Goal: Transaction & Acquisition: Download file/media

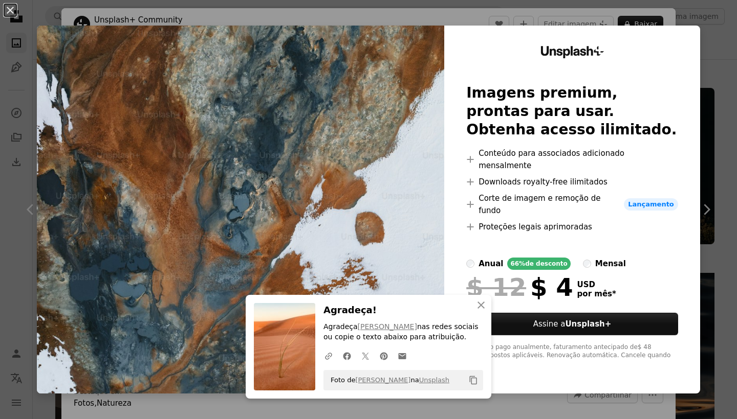
scroll to position [6476, 0]
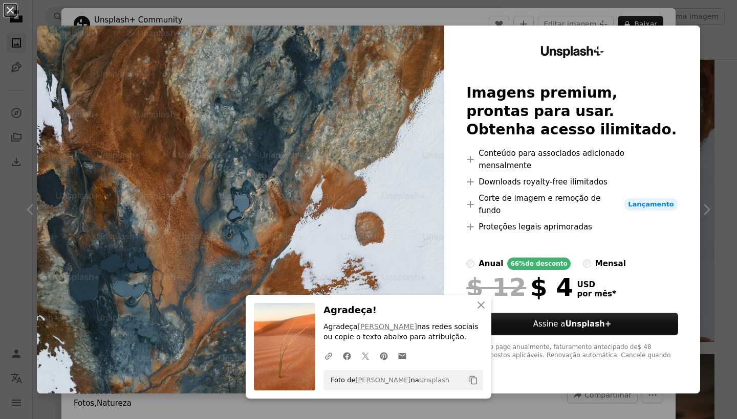
click at [730, 165] on div "An X shape An X shape Fechar Agradeça! Agradeça [PERSON_NAME] nas redes sociais…" at bounding box center [368, 209] width 737 height 419
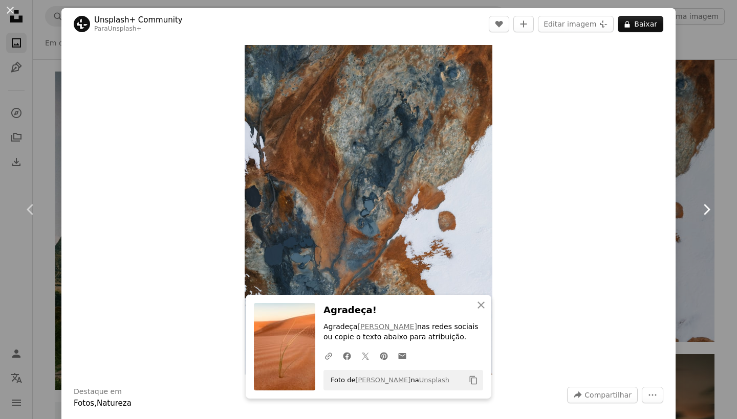
click at [726, 179] on link "Chevron right" at bounding box center [705, 210] width 61 height 98
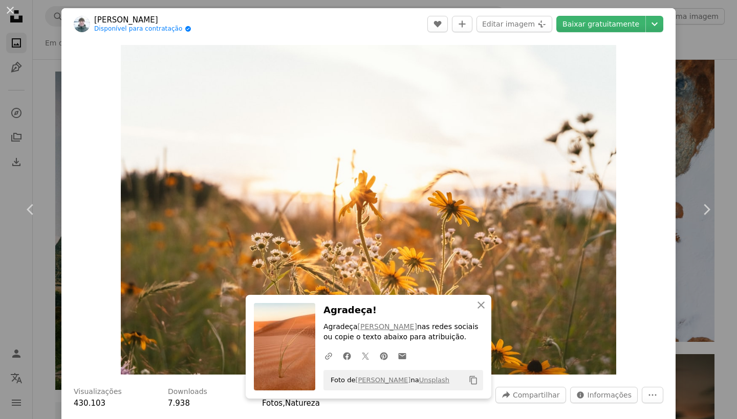
click at [21, 300] on div "An X shape Chevron left Chevron right An X shape Fechar Agradeça! Agradeça [PER…" at bounding box center [368, 209] width 737 height 419
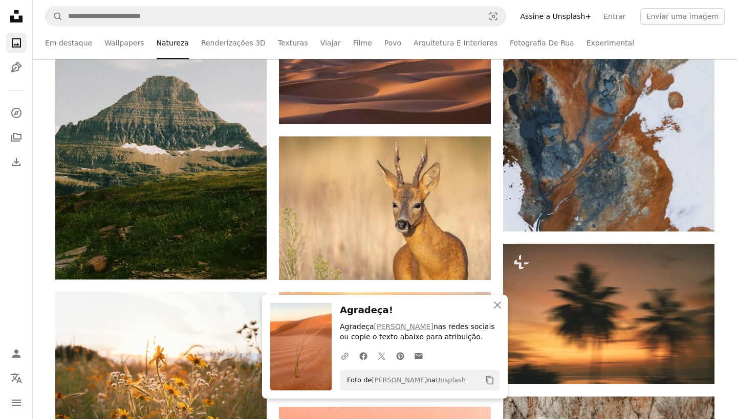
scroll to position [6594, 0]
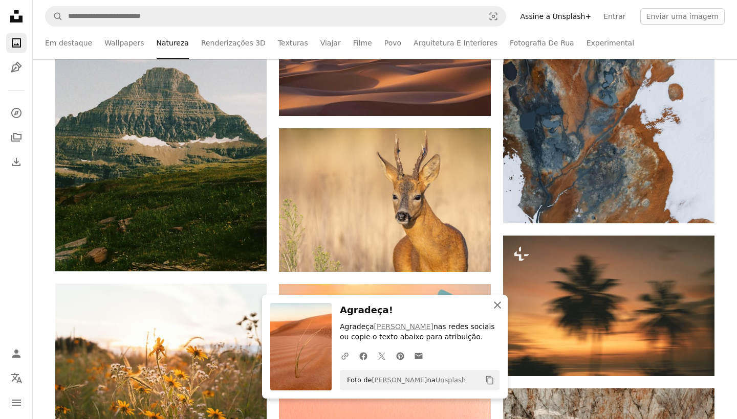
click at [497, 307] on icon "button" at bounding box center [497, 305] width 7 height 7
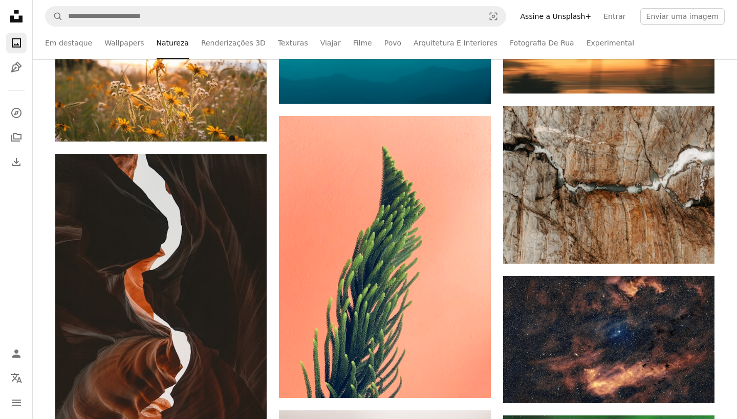
scroll to position [6893, 0]
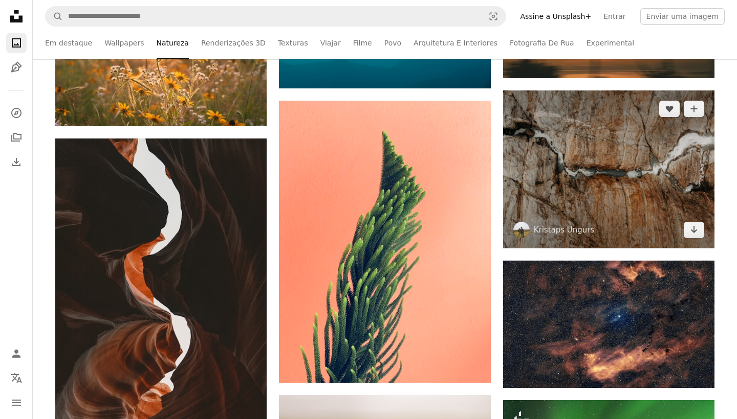
click at [617, 182] on img at bounding box center [608, 170] width 211 height 158
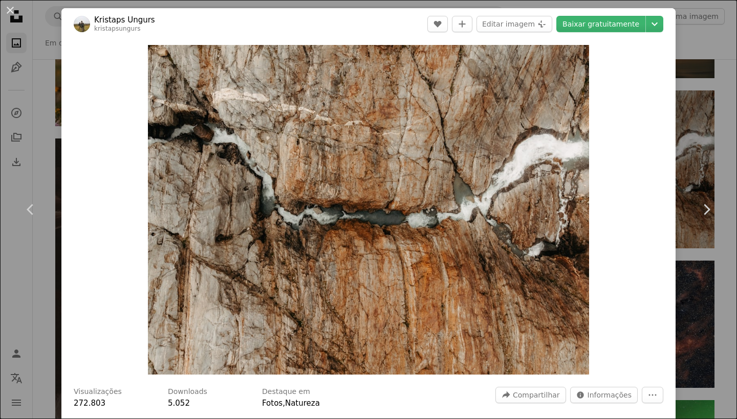
click at [17, 308] on div "An X shape Chevron left Chevron right Kristaps Ungurs kristapsungurs A heart A …" at bounding box center [368, 209] width 737 height 419
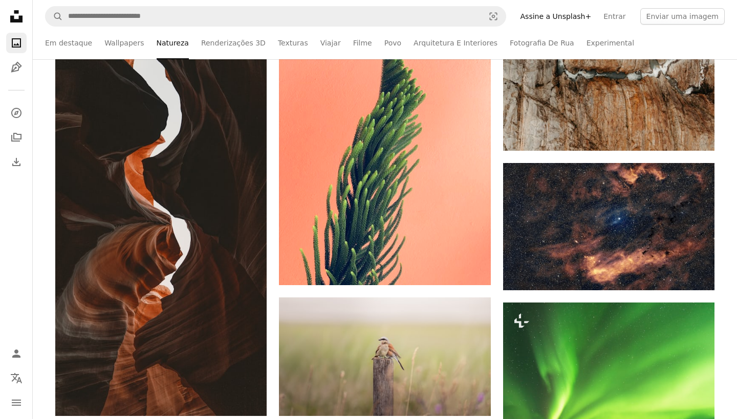
scroll to position [6996, 0]
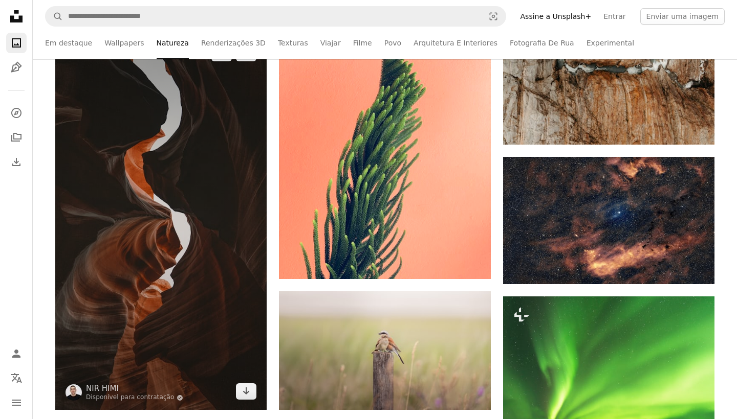
click at [129, 253] on img at bounding box center [160, 223] width 211 height 376
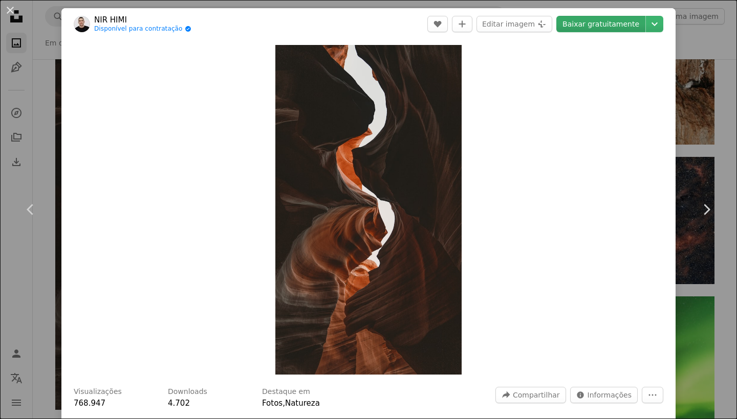
click at [610, 21] on link "Baixar gratuitamente" at bounding box center [600, 24] width 89 height 16
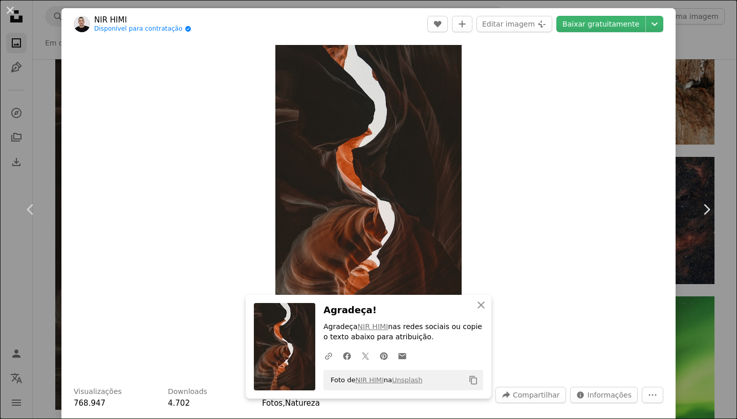
click at [8, 312] on div "An X shape Chevron left Chevron right An X shape Fechar Agradeça! Agradeça NIR …" at bounding box center [368, 209] width 737 height 419
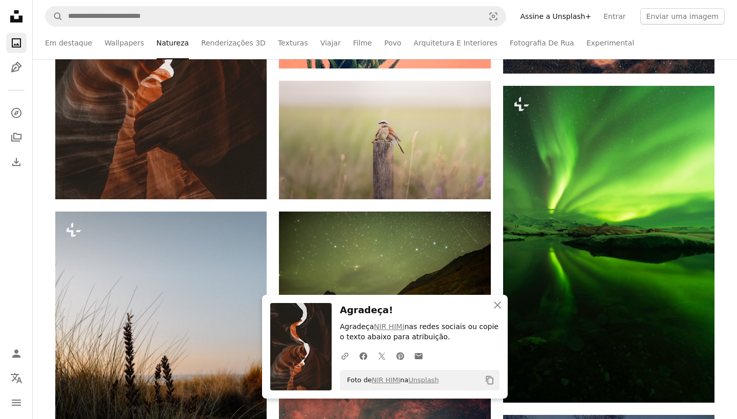
scroll to position [7208, 0]
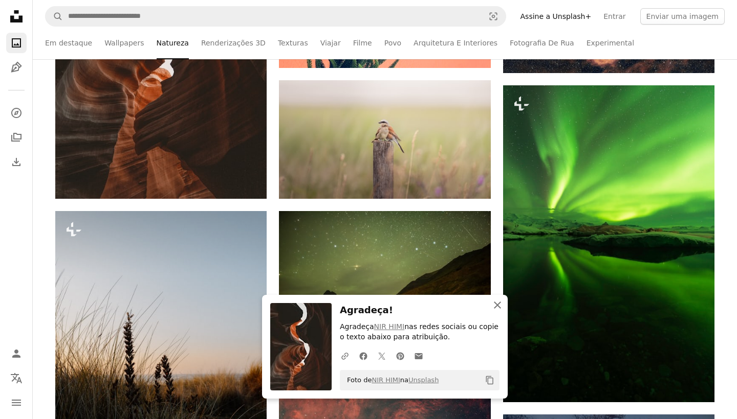
click at [500, 304] on icon "button" at bounding box center [497, 305] width 7 height 7
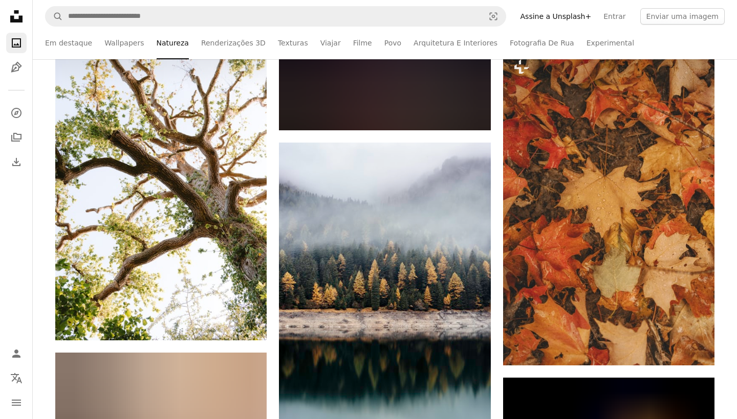
scroll to position [8983, 0]
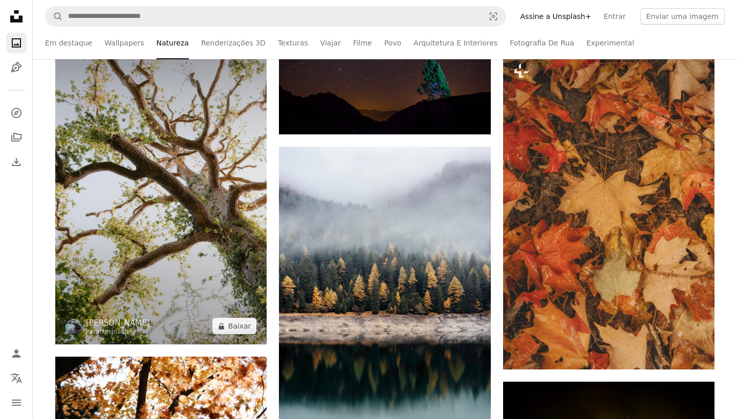
click at [139, 207] on img at bounding box center [160, 186] width 211 height 317
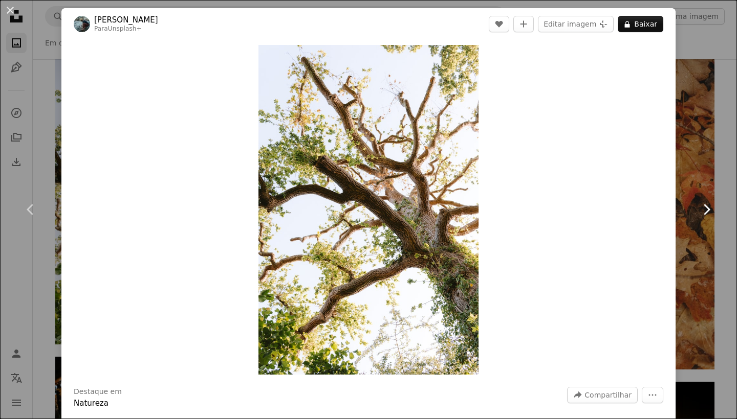
click at [725, 201] on link "Chevron right" at bounding box center [705, 210] width 61 height 98
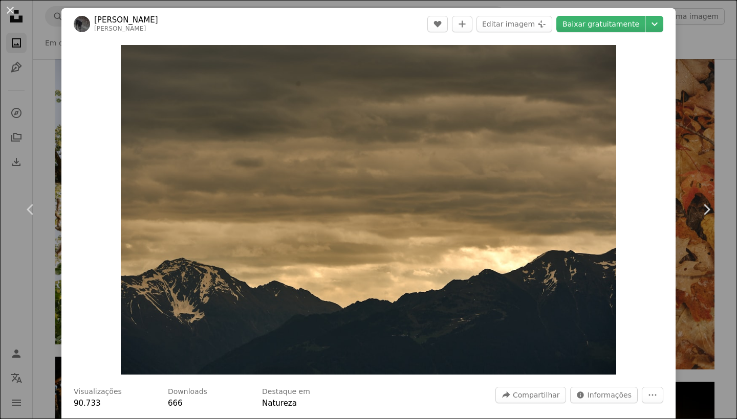
click at [22, 314] on div "An X shape Chevron left Chevron right [PERSON_NAME] wolfgang_hasselmann A heart…" at bounding box center [368, 209] width 737 height 419
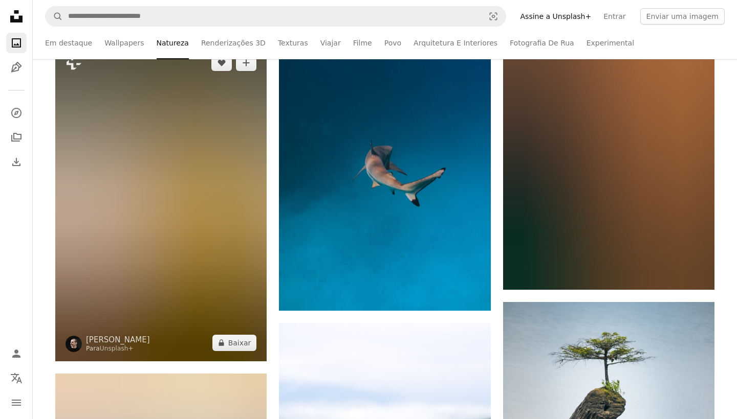
scroll to position [10651, 0]
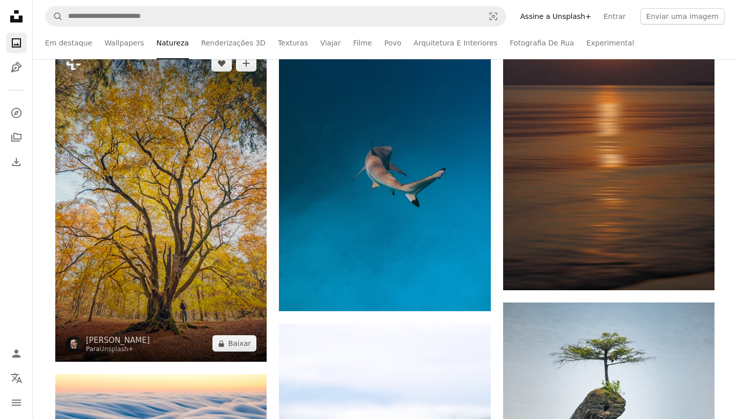
click at [164, 227] on img at bounding box center [160, 203] width 211 height 317
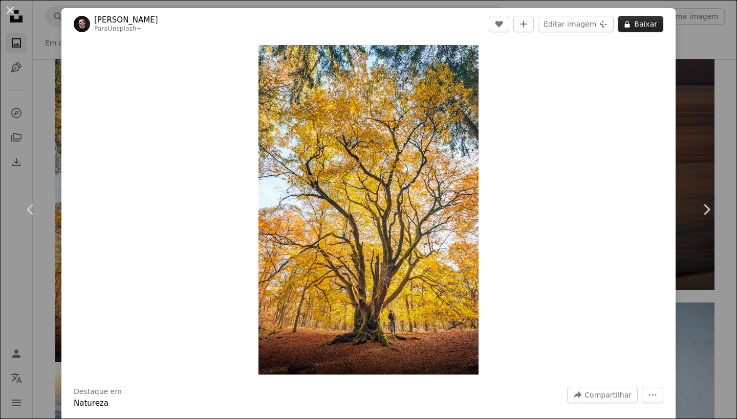
click at [641, 25] on button "A lock Baixar" at bounding box center [640, 24] width 46 height 16
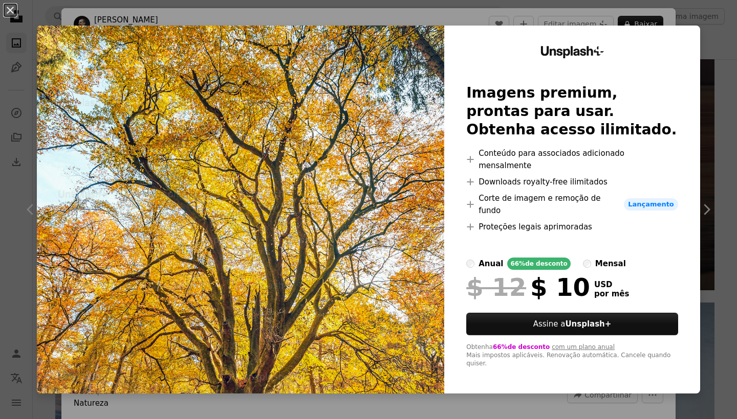
click at [730, 295] on div "An X shape Unsplash+ Imagens premium, prontas para usar. Obtenha acesso ilimita…" at bounding box center [368, 209] width 737 height 419
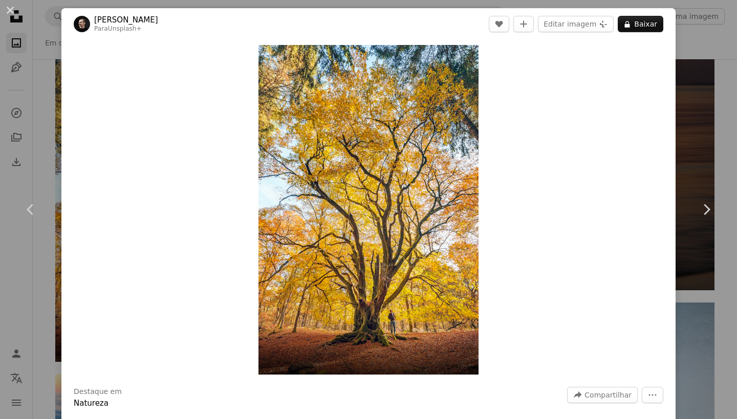
click at [719, 292] on div "An X shape Chevron left Chevron right [PERSON_NAME] Para Unsplash+ A heart A pl…" at bounding box center [368, 209] width 737 height 419
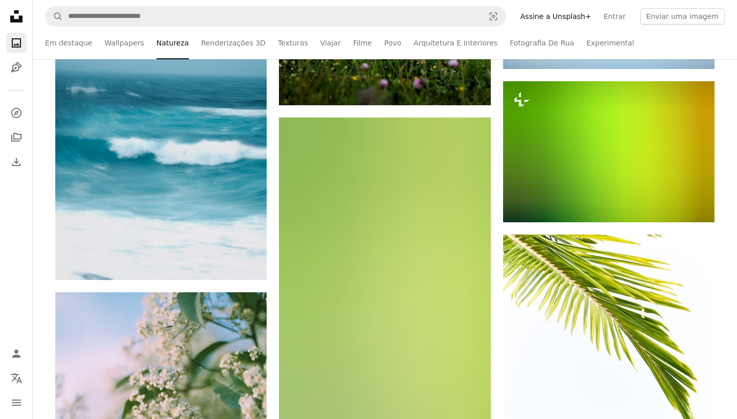
scroll to position [11206, 0]
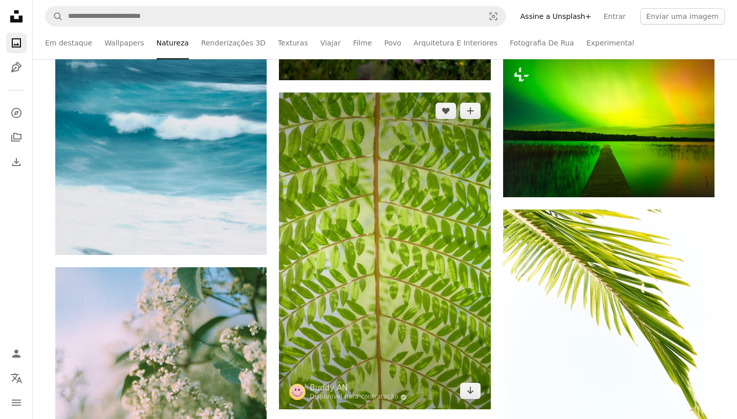
click at [430, 251] on img at bounding box center [384, 251] width 211 height 317
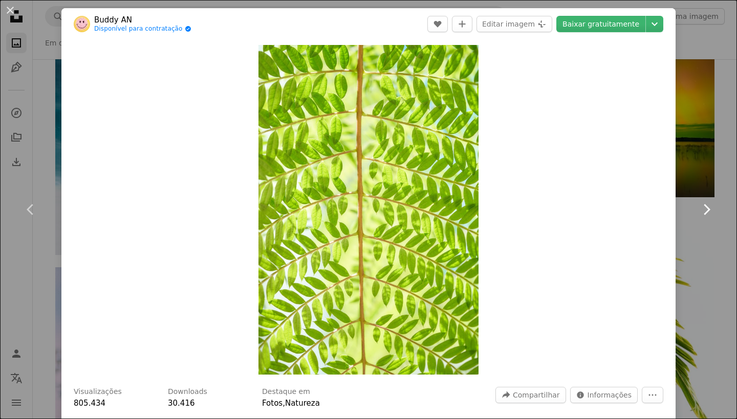
click at [724, 204] on link "Chevron right" at bounding box center [705, 210] width 61 height 98
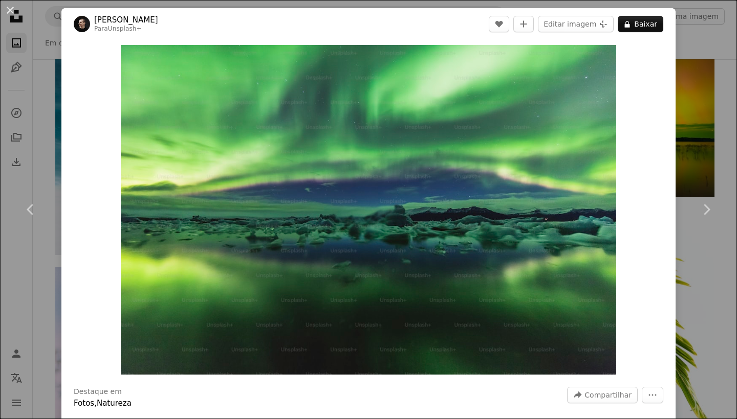
click at [4, 294] on div "An X shape Chevron left Chevron right [PERSON_NAME] Para Unsplash+ A heart A pl…" at bounding box center [368, 209] width 737 height 419
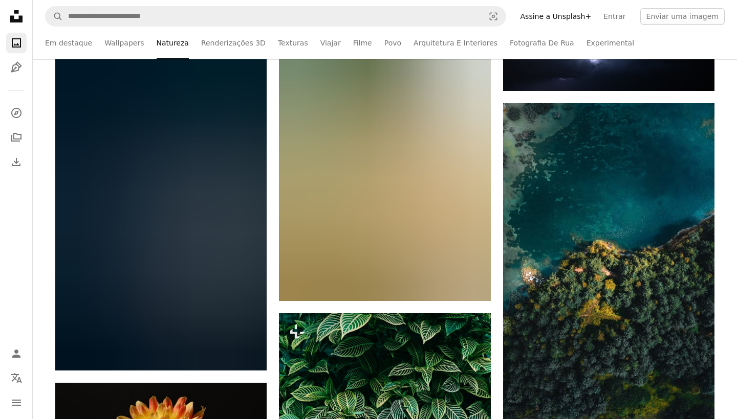
scroll to position [15171, 0]
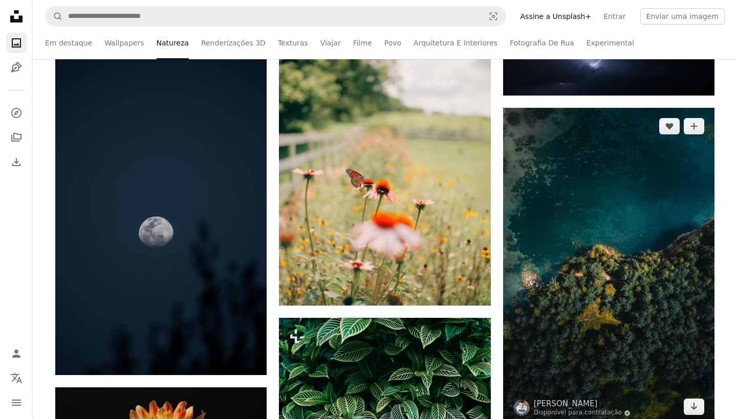
click at [562, 304] on img at bounding box center [608, 267] width 211 height 318
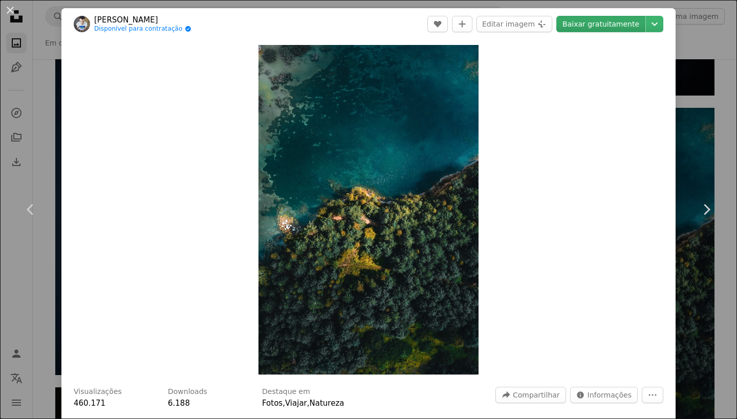
click at [588, 22] on link "Baixar gratuitamente" at bounding box center [600, 24] width 89 height 16
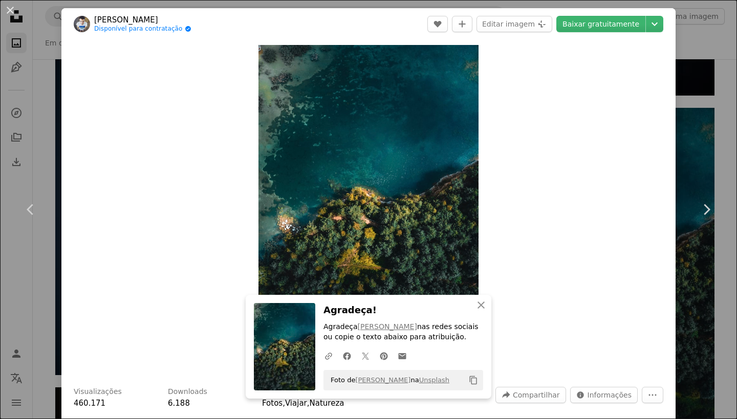
click at [7, 294] on div "An X shape Chevron left Chevron right An X shape Fechar Agradeça! Agradeça [PER…" at bounding box center [368, 209] width 737 height 419
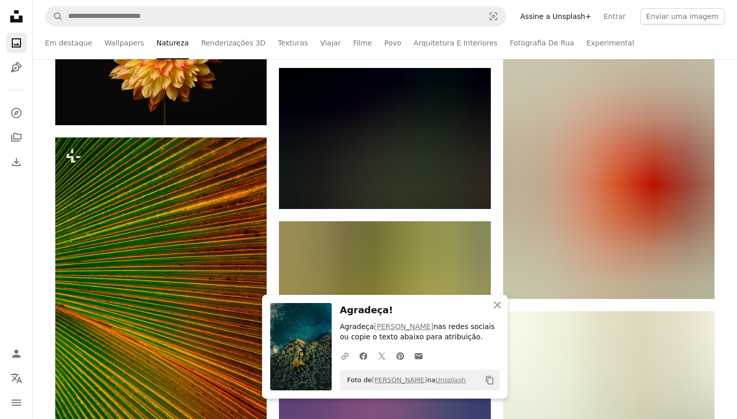
scroll to position [15576, 0]
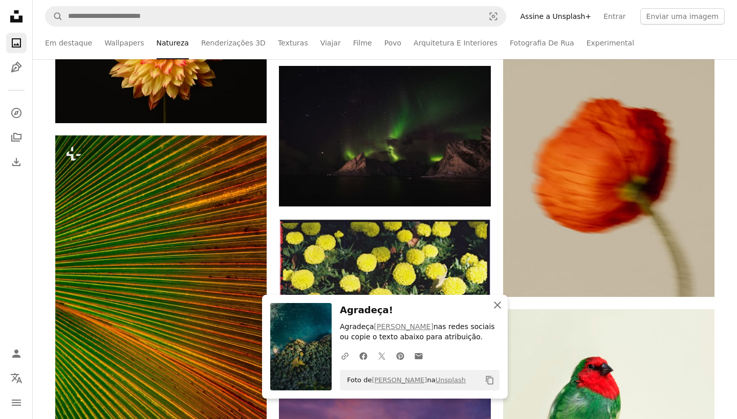
click at [500, 309] on icon "button" at bounding box center [497, 305] width 7 height 7
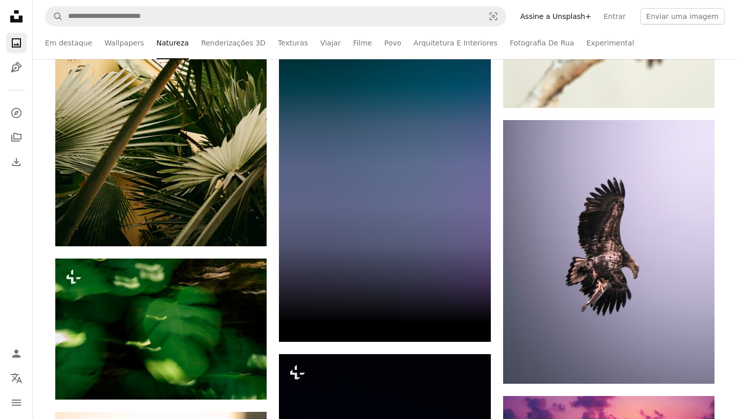
scroll to position [16097, 0]
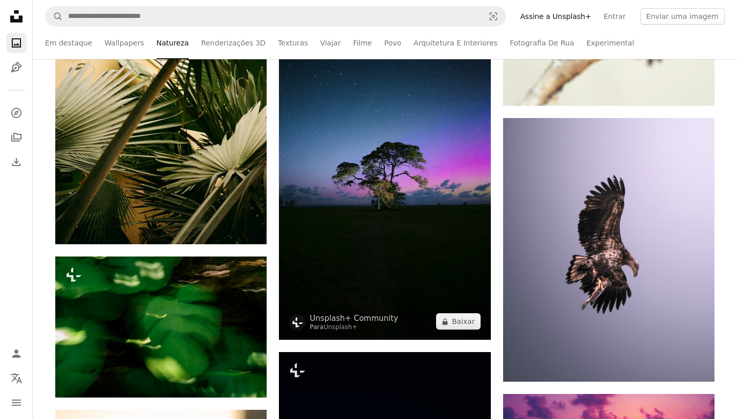
click at [414, 150] on img at bounding box center [384, 181] width 211 height 317
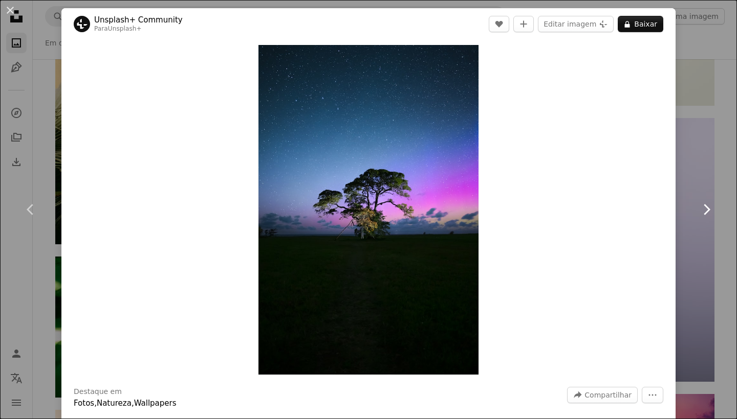
click at [728, 180] on link "Chevron right" at bounding box center [705, 210] width 61 height 98
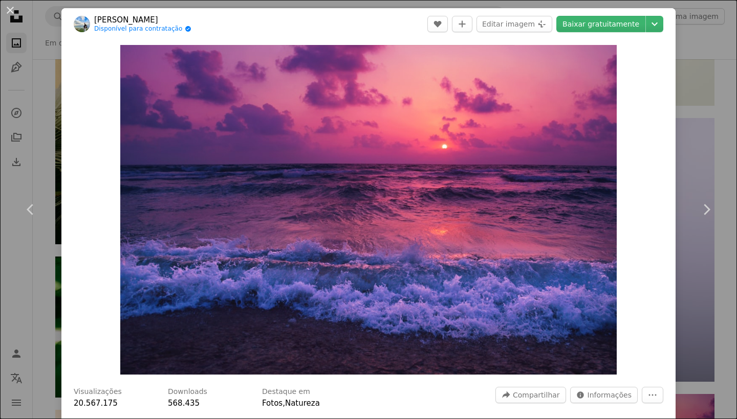
click at [38, 316] on div "An X shape Chevron left Chevron right [PERSON_NAME] Disponível para contratação…" at bounding box center [368, 209] width 737 height 419
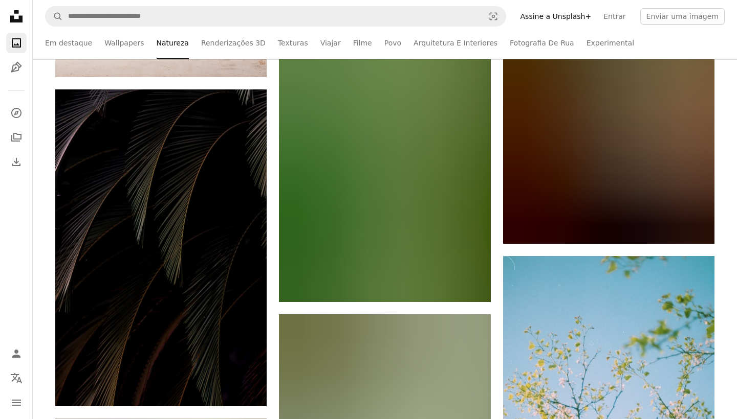
scroll to position [17357, 0]
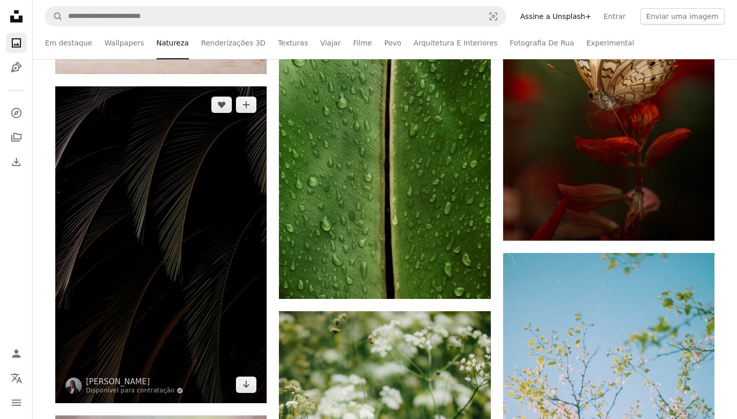
click at [163, 250] on img at bounding box center [160, 244] width 211 height 317
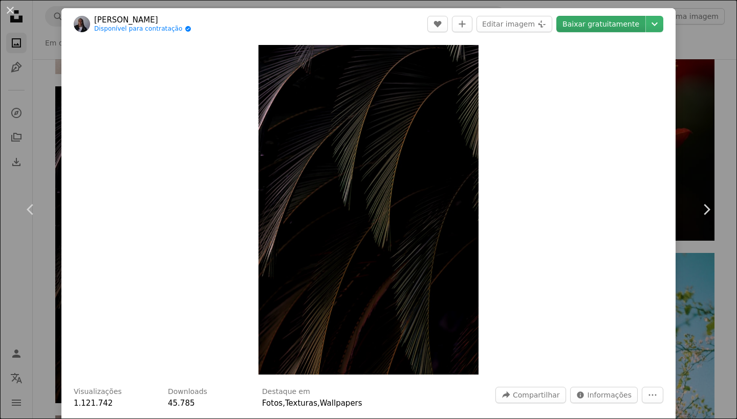
click at [613, 24] on link "Baixar gratuitamente" at bounding box center [600, 24] width 89 height 16
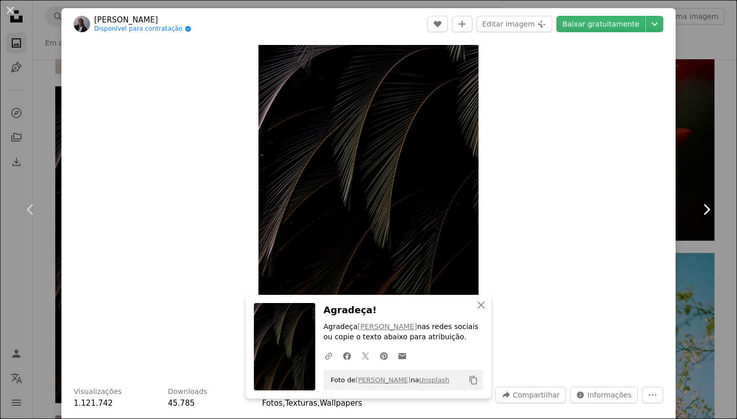
click at [718, 248] on link "Chevron right" at bounding box center [705, 210] width 61 height 98
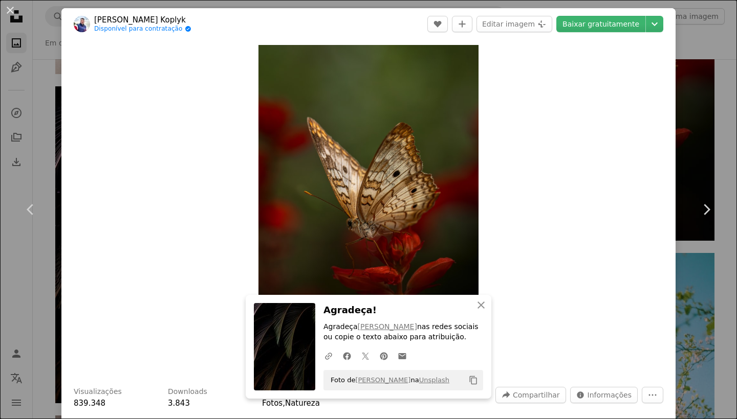
click at [16, 286] on div "An X shape Chevron left Chevron right An X shape Fechar Agradeça! Agradeça [PER…" at bounding box center [368, 209] width 737 height 419
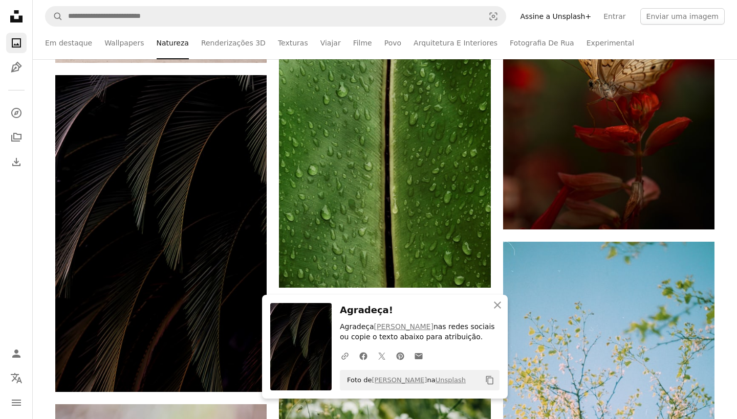
scroll to position [17368, 0]
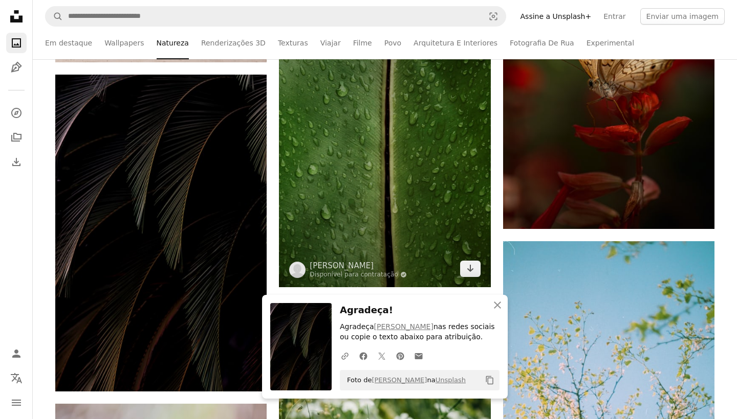
click at [391, 153] on img at bounding box center [384, 147] width 211 height 282
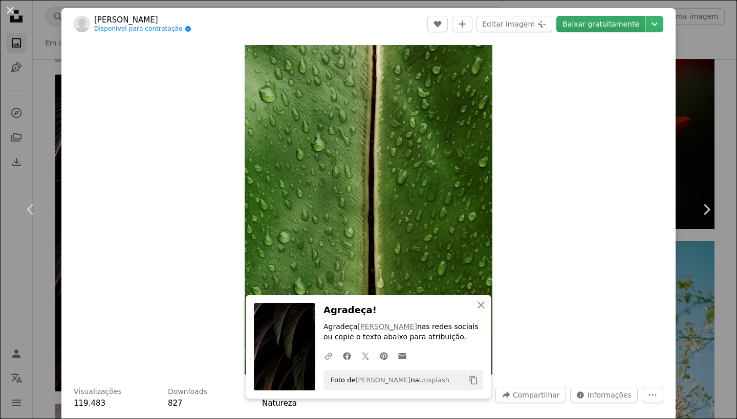
click at [611, 25] on link "Baixar gratuitamente" at bounding box center [600, 24] width 89 height 16
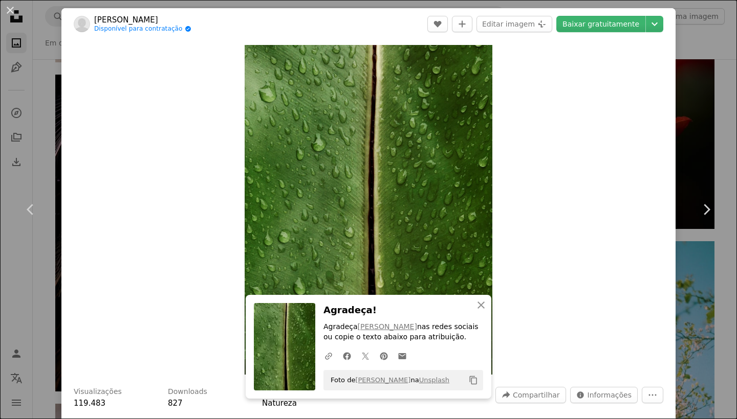
click at [18, 276] on div "An X shape Chevron left Chevron right An X shape Fechar Agradeça! Agradeça [PER…" at bounding box center [368, 209] width 737 height 419
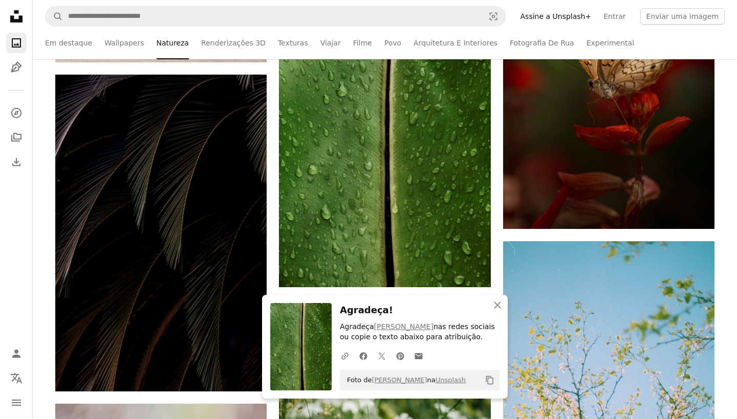
click at [501, 309] on icon "An X shape" at bounding box center [497, 305] width 12 height 12
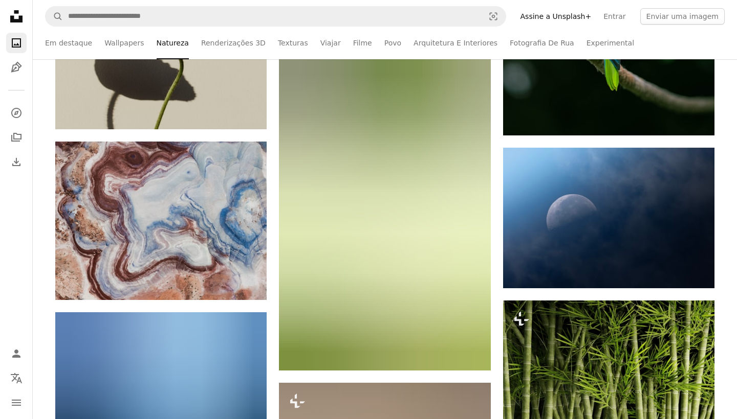
scroll to position [19218, 0]
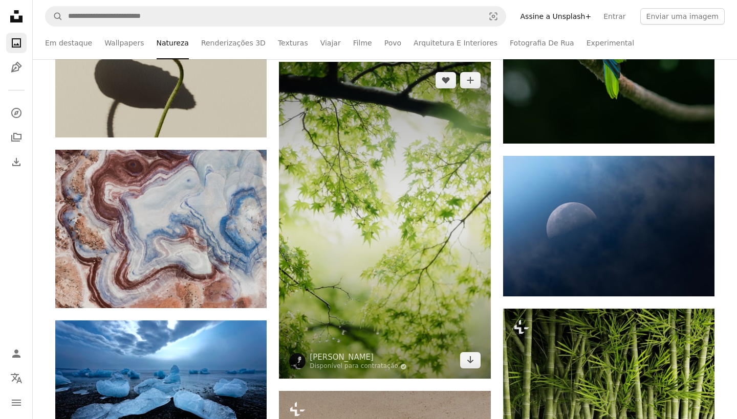
click at [342, 215] on img at bounding box center [384, 220] width 211 height 317
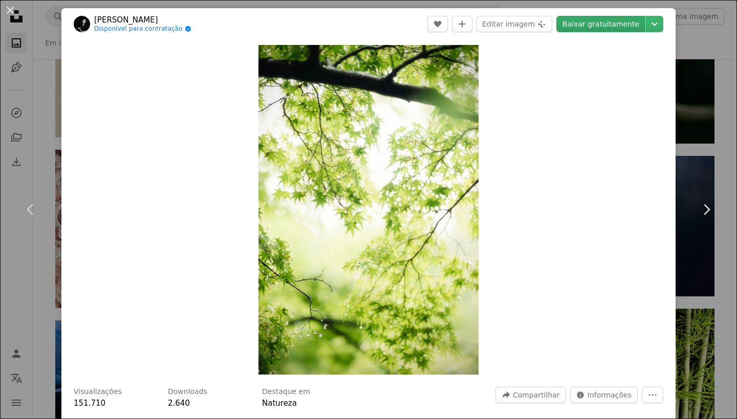
click at [605, 26] on link "Baixar gratuitamente" at bounding box center [600, 24] width 89 height 16
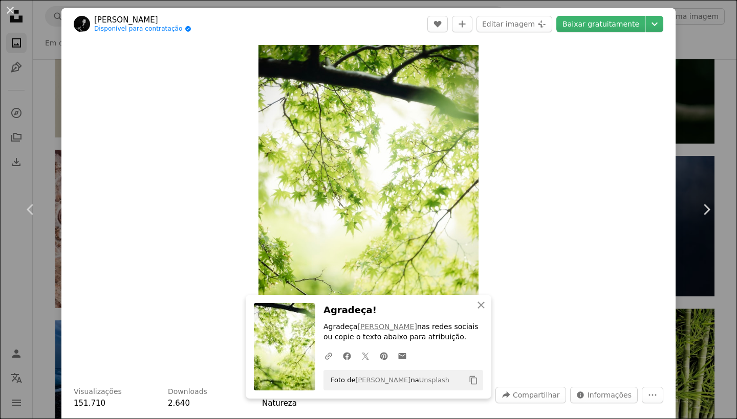
click at [9, 298] on div "An X shape Chevron left Chevron right An X shape Fechar Agradeça! Agradeça [PER…" at bounding box center [368, 209] width 737 height 419
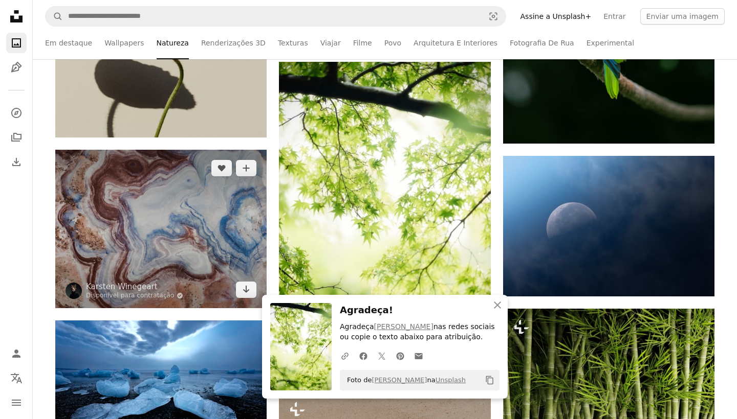
click at [196, 242] on img at bounding box center [160, 229] width 211 height 159
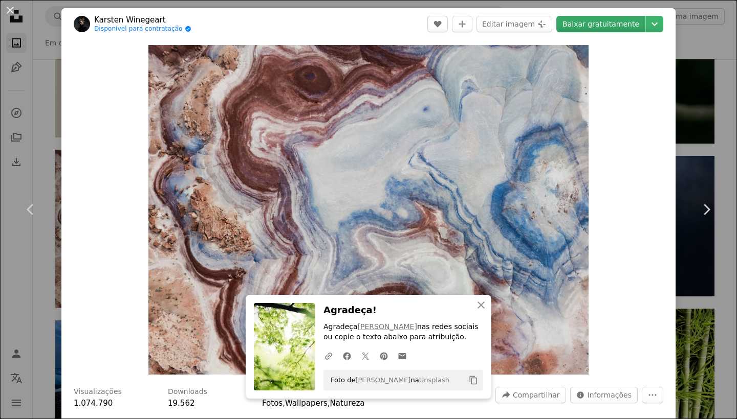
click at [598, 24] on link "Baixar gratuitamente" at bounding box center [600, 24] width 89 height 16
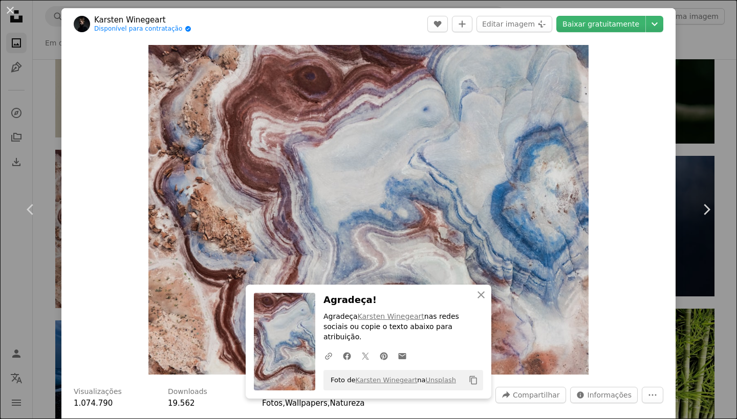
click at [12, 303] on div "An X shape Chevron left Chevron right An X shape Fechar Agradeça! Agradeça [PER…" at bounding box center [368, 209] width 737 height 419
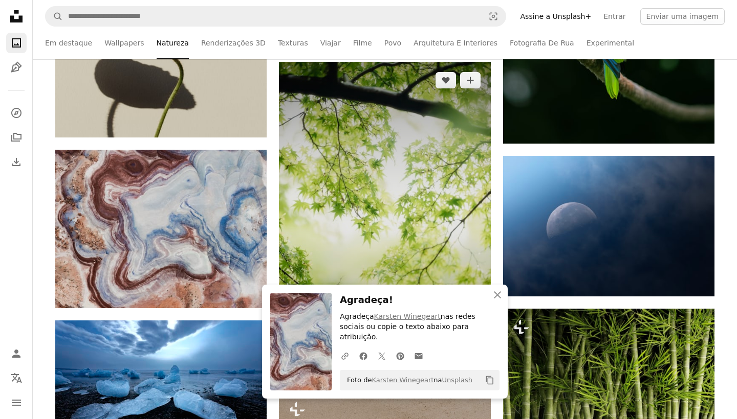
click at [369, 192] on img at bounding box center [384, 220] width 211 height 317
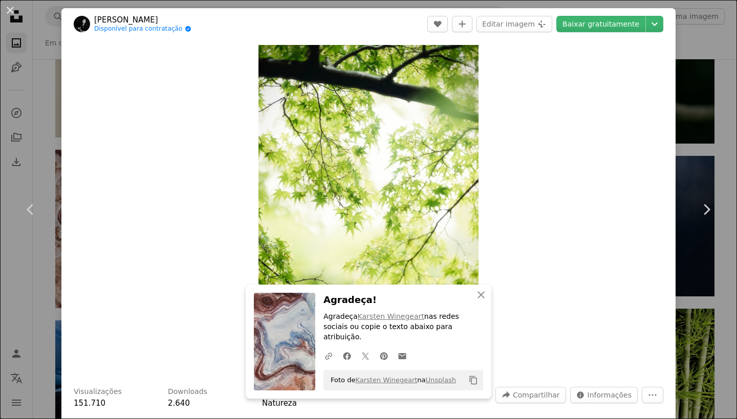
click at [16, 278] on div "An X shape Chevron left Chevron right An X shape Fechar Agradeça! Agradeça [PER…" at bounding box center [368, 209] width 737 height 419
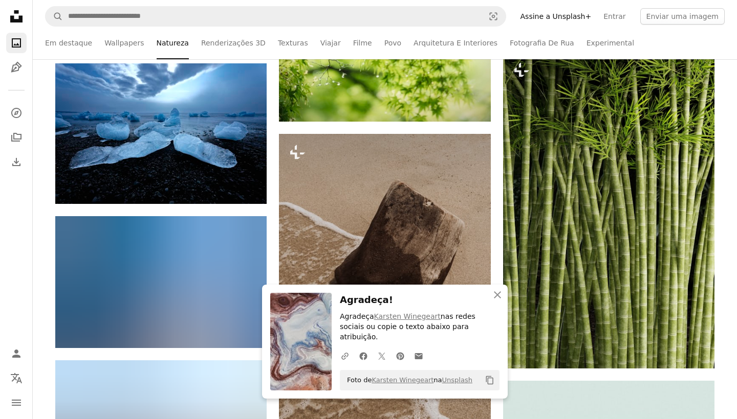
scroll to position [19467, 0]
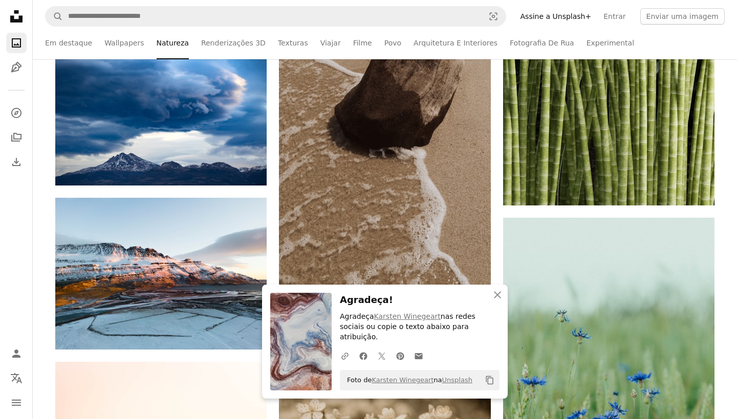
scroll to position [19644, 0]
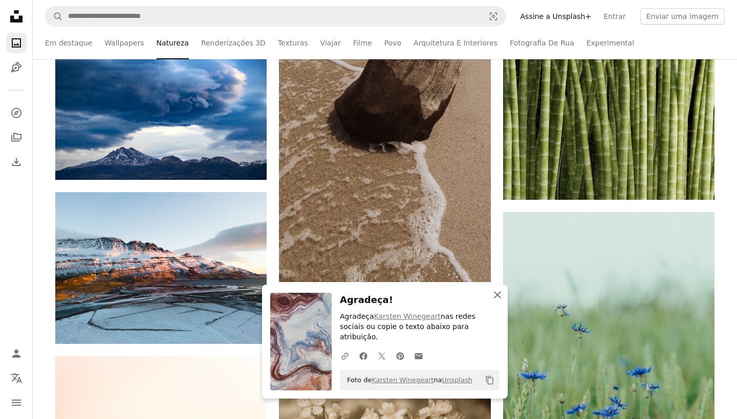
click at [498, 299] on icon "button" at bounding box center [497, 295] width 7 height 7
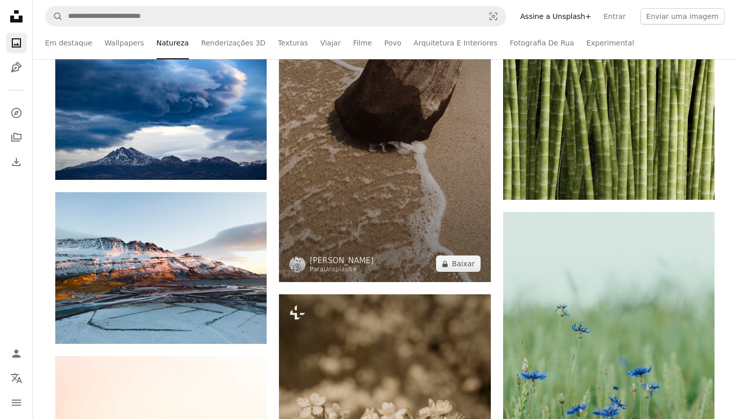
click at [415, 137] on img at bounding box center [384, 123] width 211 height 317
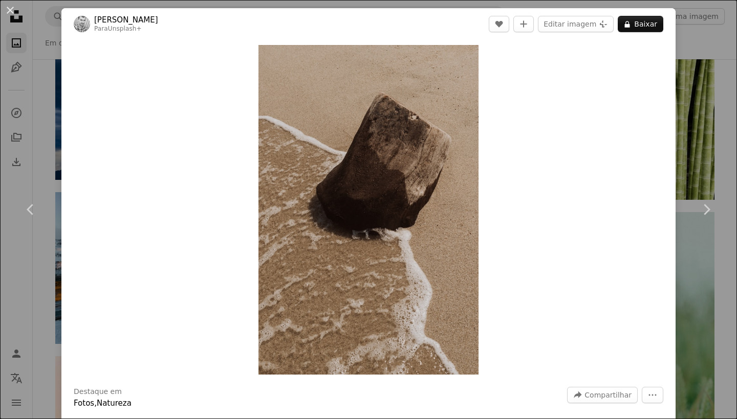
click at [20, 291] on div "An X shape Chevron left Chevron right [PERSON_NAME] Para Unsplash+ A heart A pl…" at bounding box center [368, 209] width 737 height 419
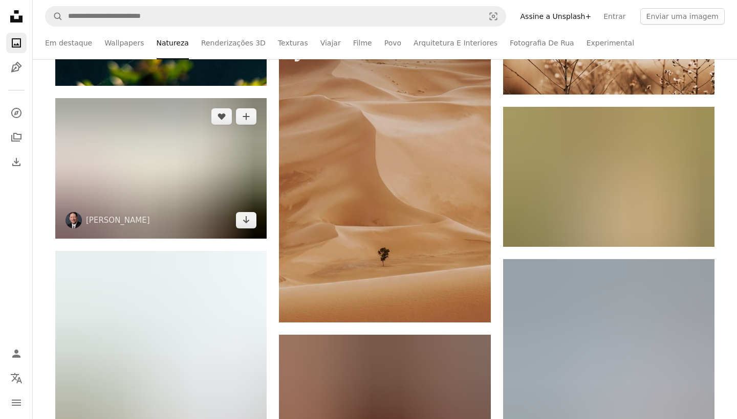
scroll to position [20233, 0]
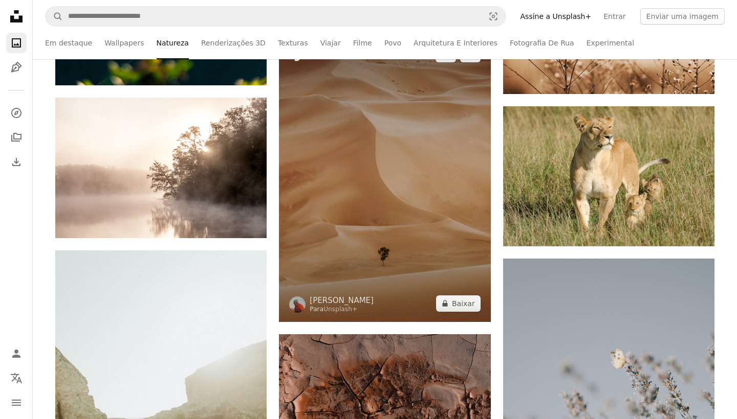
click at [419, 175] on img at bounding box center [384, 179] width 211 height 286
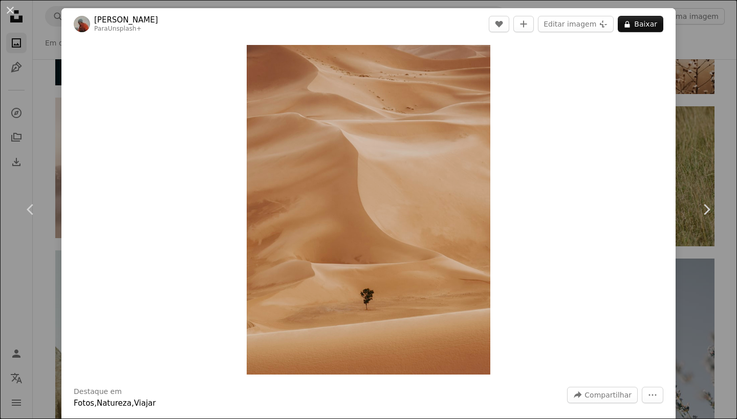
click at [16, 301] on div "An X shape Chevron left Chevron right [PERSON_NAME] Para Unsplash+ A heart A pl…" at bounding box center [368, 209] width 737 height 419
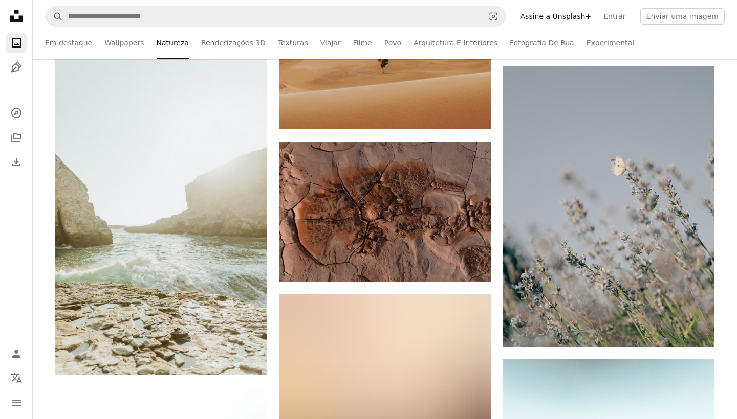
scroll to position [20428, 0]
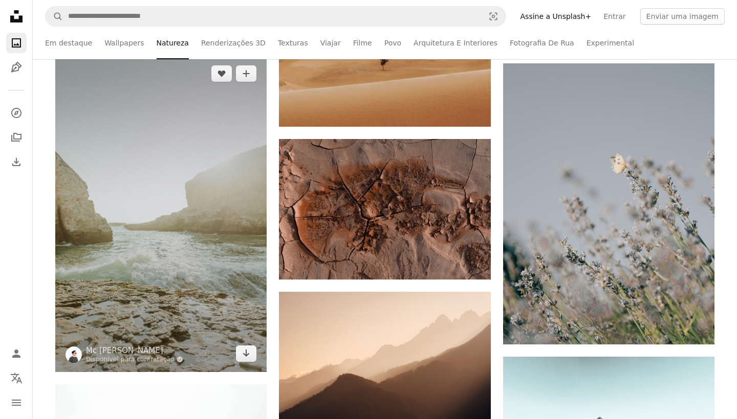
click at [188, 242] on img at bounding box center [160, 213] width 211 height 317
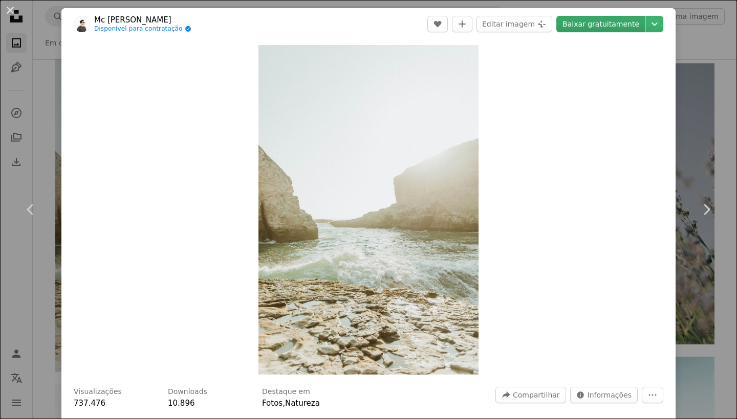
click at [595, 26] on link "Baixar gratuitamente" at bounding box center [600, 24] width 89 height 16
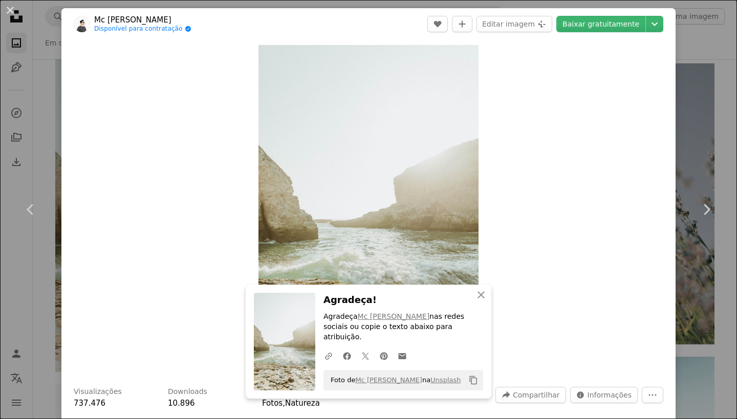
click at [26, 284] on div "An X shape Chevron left Chevron right An X shape Fechar Agradeça! Agradeça Mc […" at bounding box center [368, 209] width 737 height 419
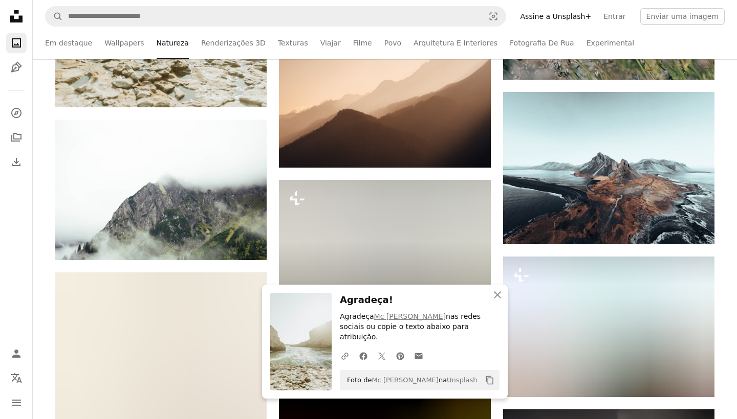
scroll to position [20697, 0]
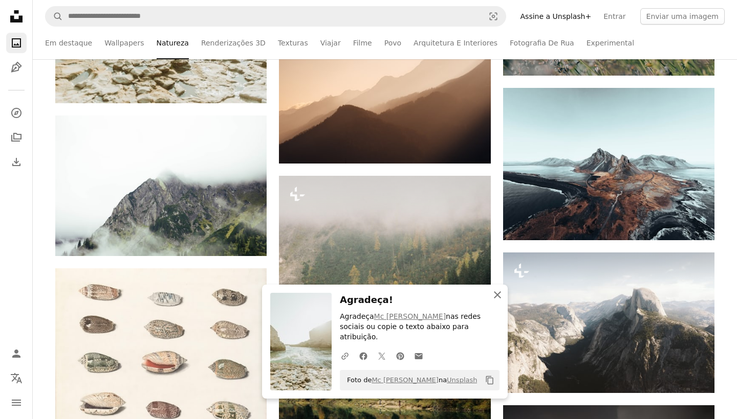
click at [499, 299] on icon "button" at bounding box center [497, 295] width 7 height 7
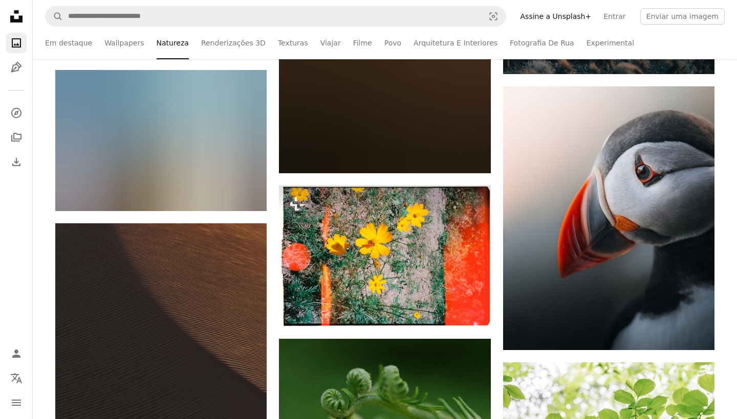
scroll to position [22265, 0]
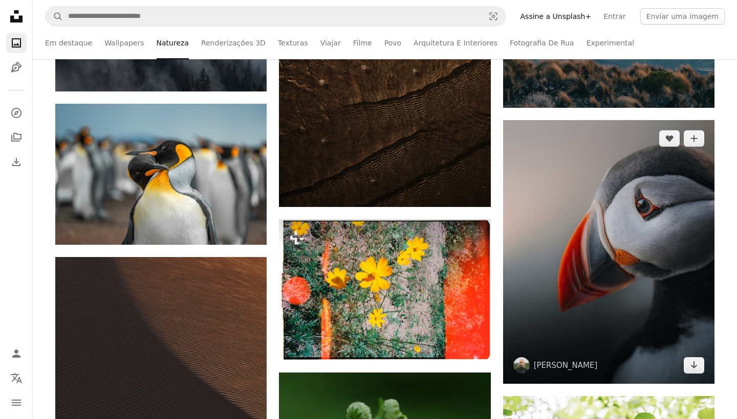
click at [585, 270] on img at bounding box center [608, 252] width 211 height 264
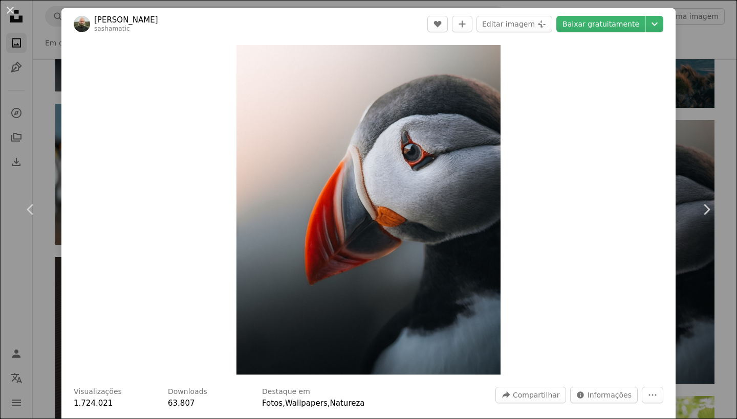
click at [30, 307] on div "An X shape Chevron left Chevron right [PERSON_NAME] sashamatic A heart A plus s…" at bounding box center [368, 209] width 737 height 419
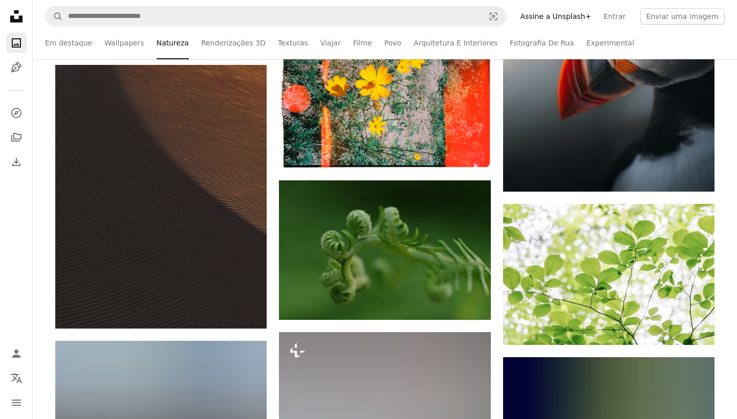
scroll to position [22450, 0]
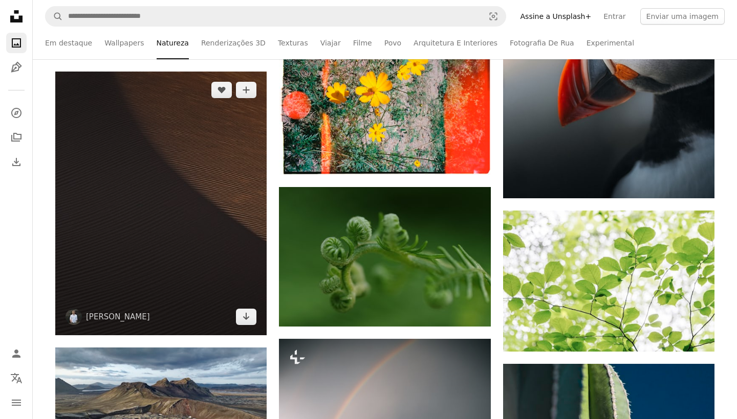
click at [194, 144] on img at bounding box center [160, 204] width 211 height 264
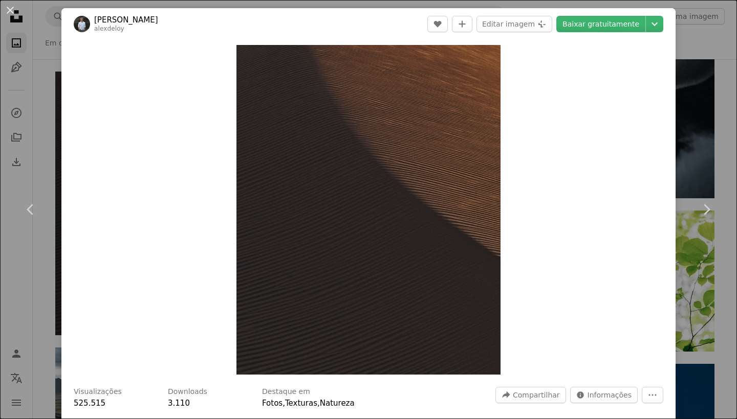
click at [16, 292] on div "An X shape Chevron left Chevron right [PERSON_NAME] alexdeloy A heart A plus si…" at bounding box center [368, 209] width 737 height 419
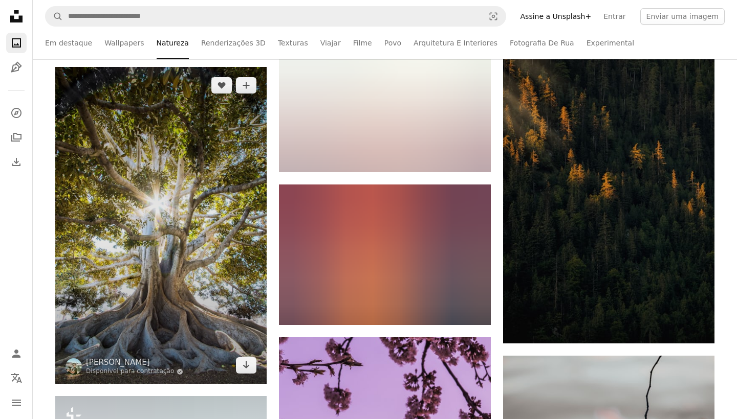
scroll to position [24188, 0]
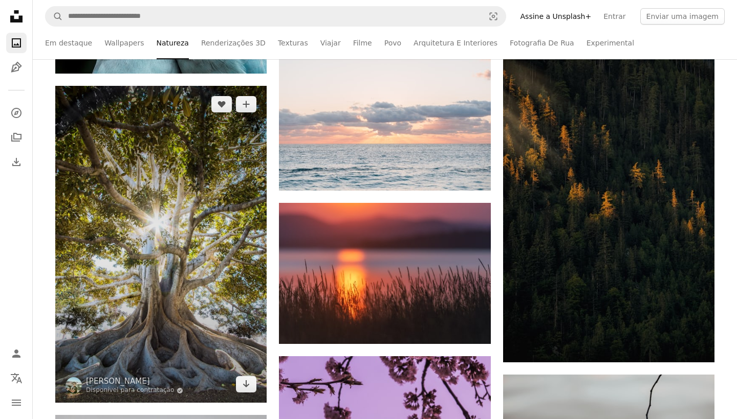
click at [191, 231] on img at bounding box center [160, 244] width 211 height 317
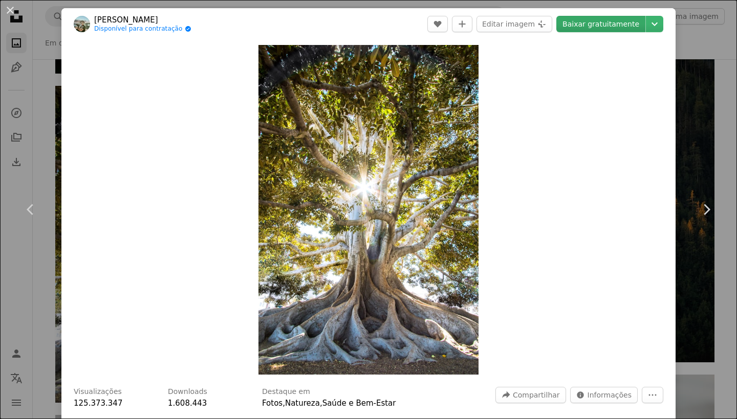
click at [624, 28] on link "Baixar gratuitamente" at bounding box center [600, 24] width 89 height 16
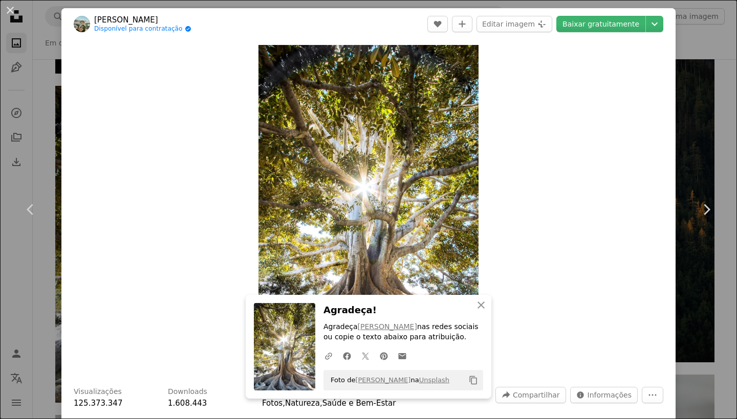
click at [0, 301] on div "An X shape Chevron left Chevron right An X shape Fechar Agradeça! Agradeça [PER…" at bounding box center [368, 209] width 737 height 419
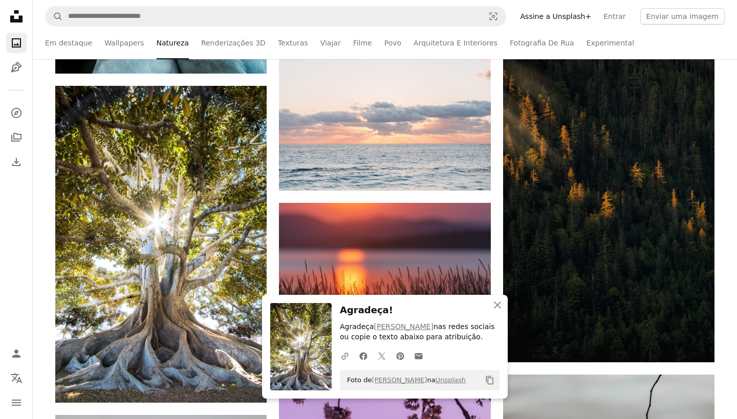
click at [14, 299] on nav "Unsplash logo Página inicial da Unsplash A photo Pen Tool A compass A stack of …" at bounding box center [16, 209] width 33 height 419
click at [499, 308] on icon "button" at bounding box center [497, 305] width 7 height 7
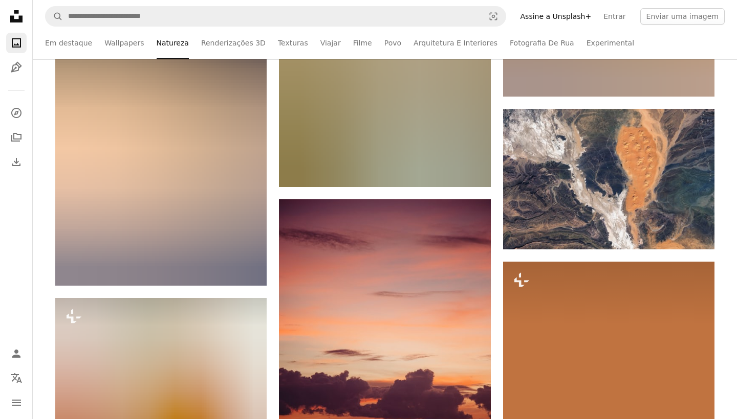
scroll to position [31763, 0]
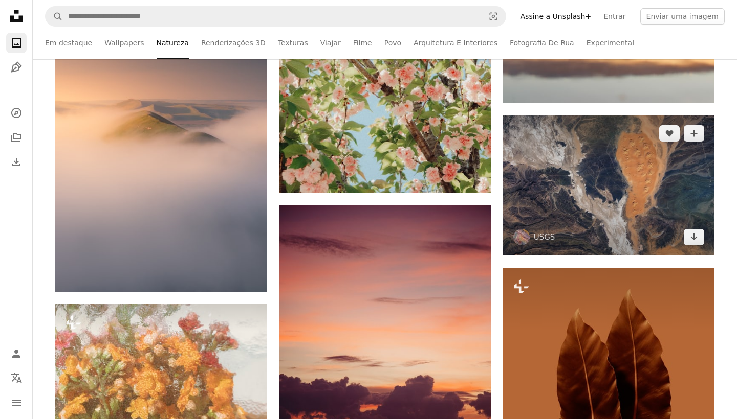
click at [621, 192] on img at bounding box center [608, 185] width 211 height 141
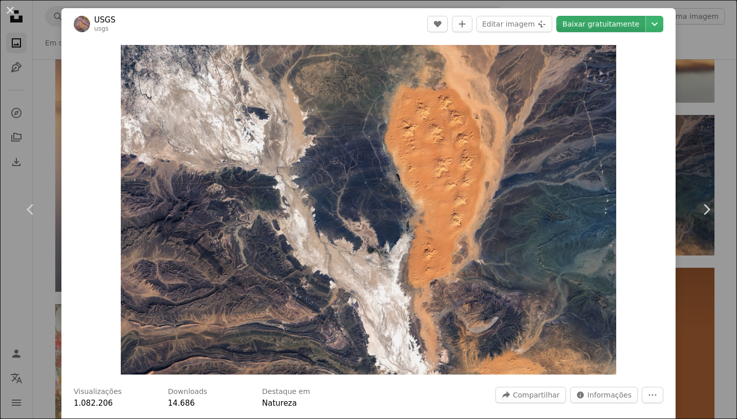
click at [615, 24] on link "Baixar gratuitamente" at bounding box center [600, 24] width 89 height 16
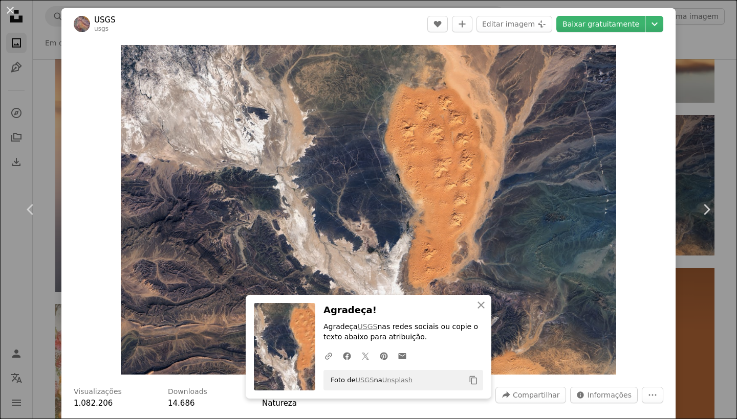
click at [15, 314] on div "An X shape Chevron left Chevron right An X shape Fechar Agradeça! Agradeça USGS…" at bounding box center [368, 209] width 737 height 419
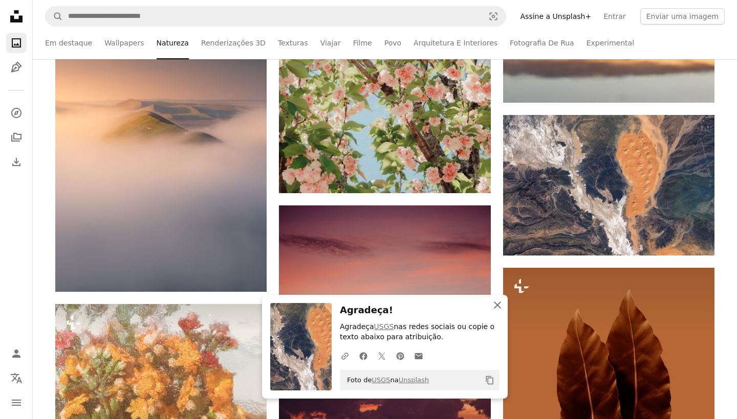
click at [499, 307] on icon "An X shape" at bounding box center [497, 305] width 12 height 12
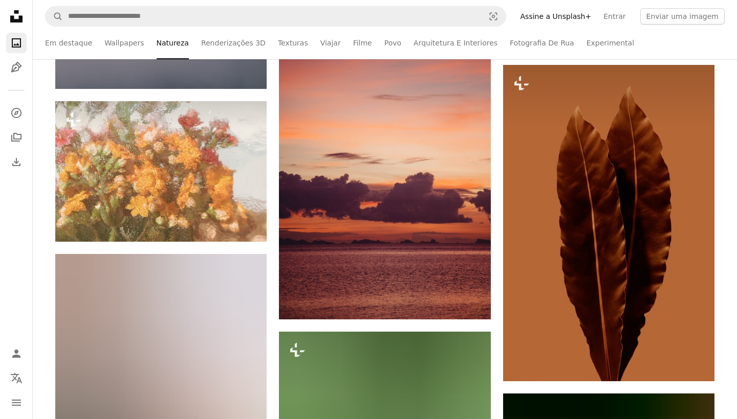
scroll to position [31966, 0]
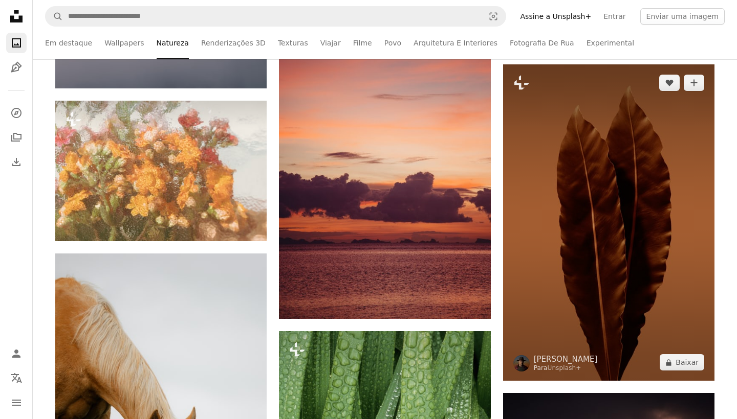
click at [615, 200] on img at bounding box center [608, 222] width 211 height 317
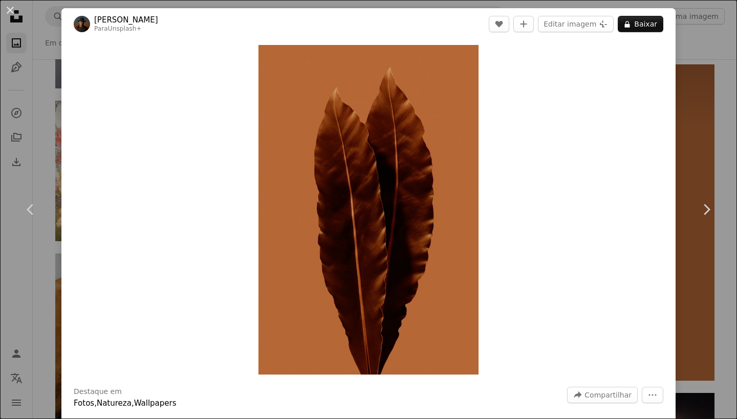
click at [0, 301] on div "An X shape Chevron left Chevron right [PERSON_NAME] Para Unsplash+ A heart A pl…" at bounding box center [368, 209] width 737 height 419
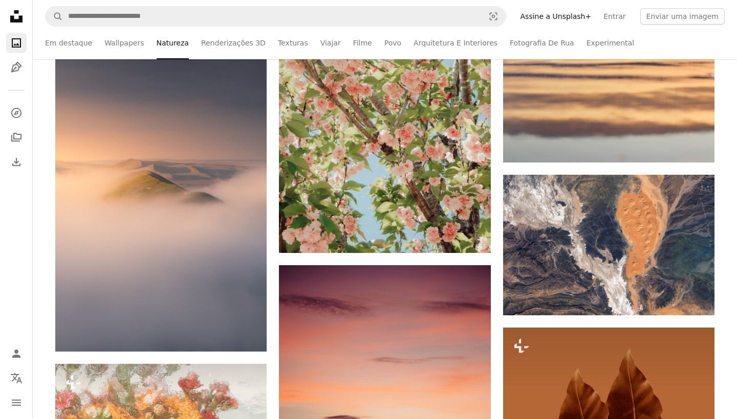
scroll to position [31711, 0]
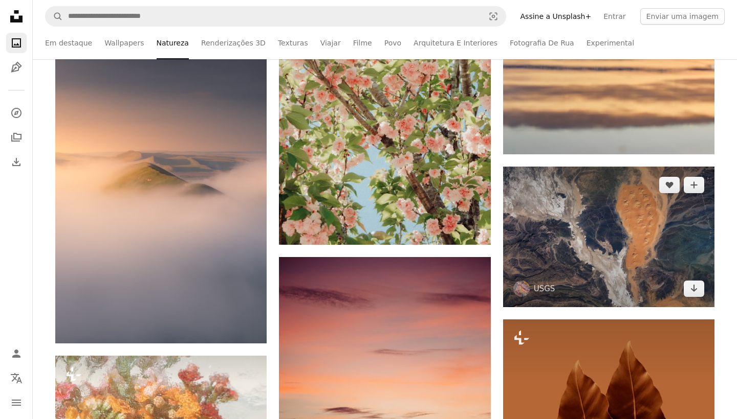
click at [578, 245] on img at bounding box center [608, 237] width 211 height 141
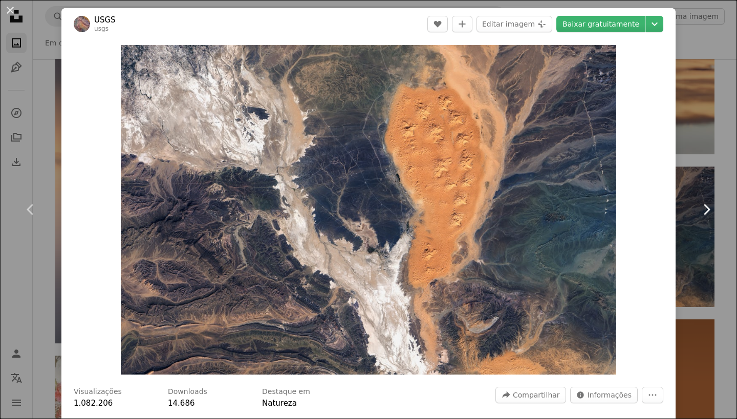
click at [721, 167] on link "Chevron right" at bounding box center [705, 210] width 61 height 98
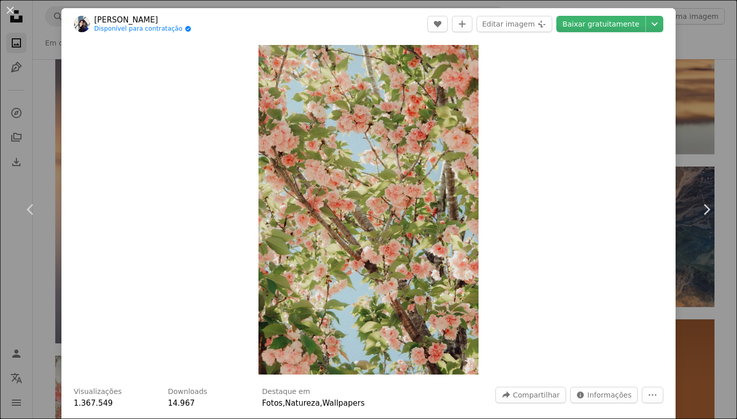
click at [20, 306] on div "An X shape Chevron left Chevron right [PERSON_NAME] Disponível para contratação…" at bounding box center [368, 209] width 737 height 419
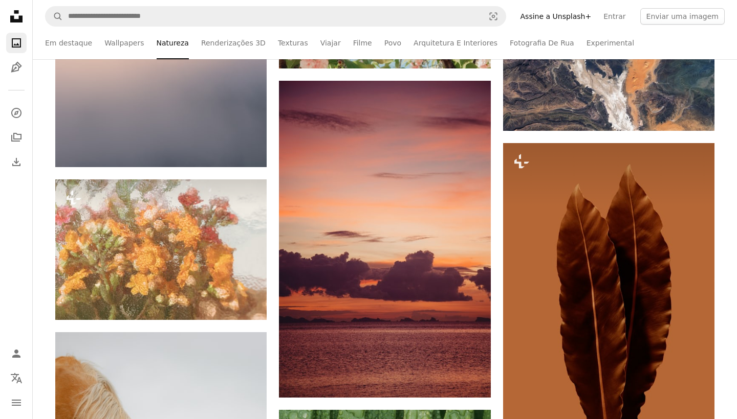
scroll to position [31890, 0]
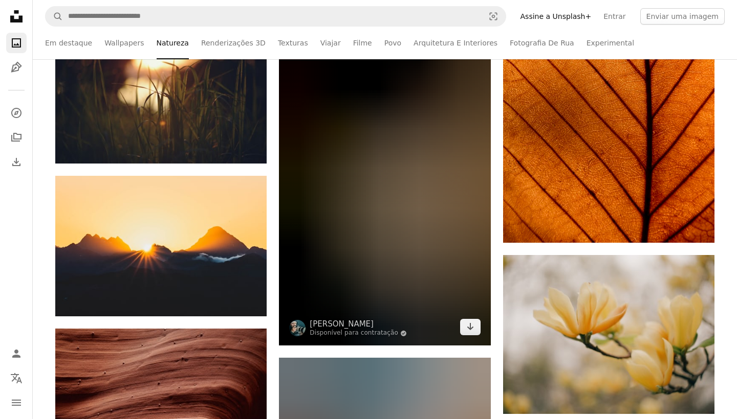
scroll to position [33934, 0]
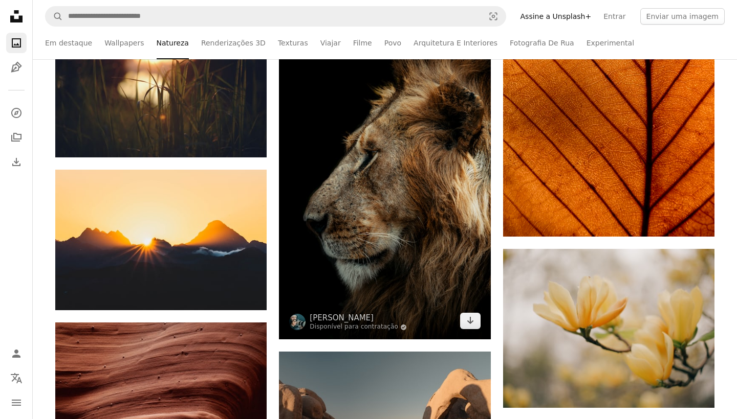
click at [422, 162] on img at bounding box center [384, 181] width 211 height 317
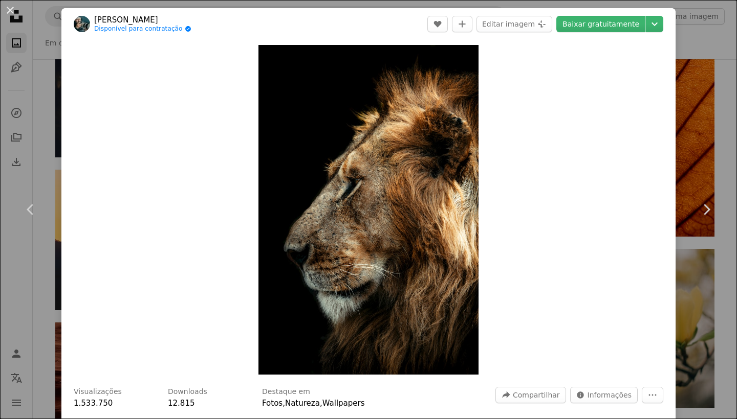
click at [26, 266] on div "An X shape Chevron left Chevron right [PERSON_NAME] Disponível para contratação…" at bounding box center [368, 209] width 737 height 419
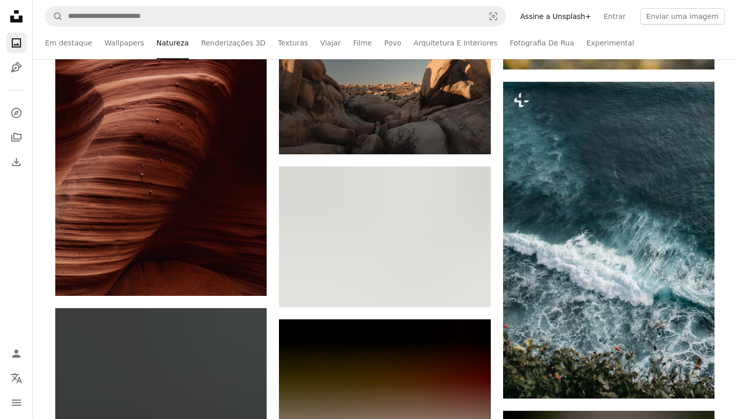
scroll to position [34275, 0]
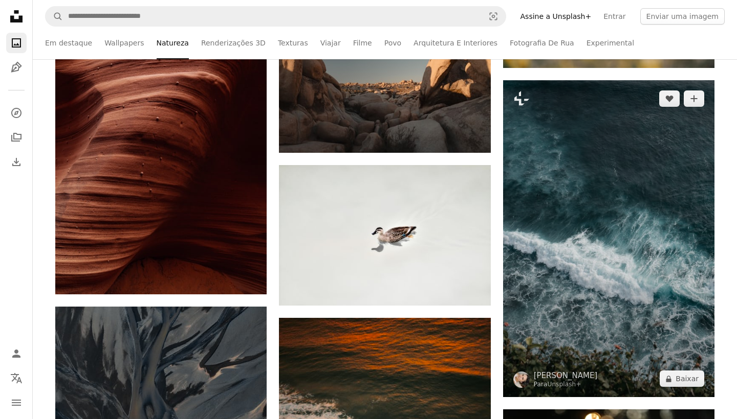
click at [633, 233] on img at bounding box center [608, 238] width 211 height 317
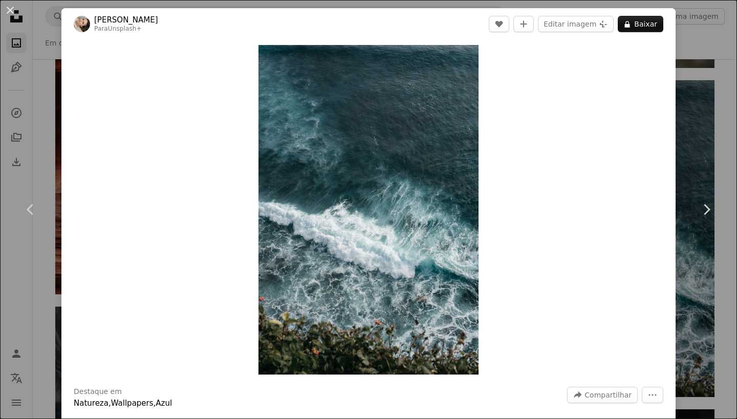
click at [27, 315] on div "An X shape Chevron left Chevron right [PERSON_NAME] Para Unsplash+ A heart A pl…" at bounding box center [368, 209] width 737 height 419
